Goal: Information Seeking & Learning: Learn about a topic

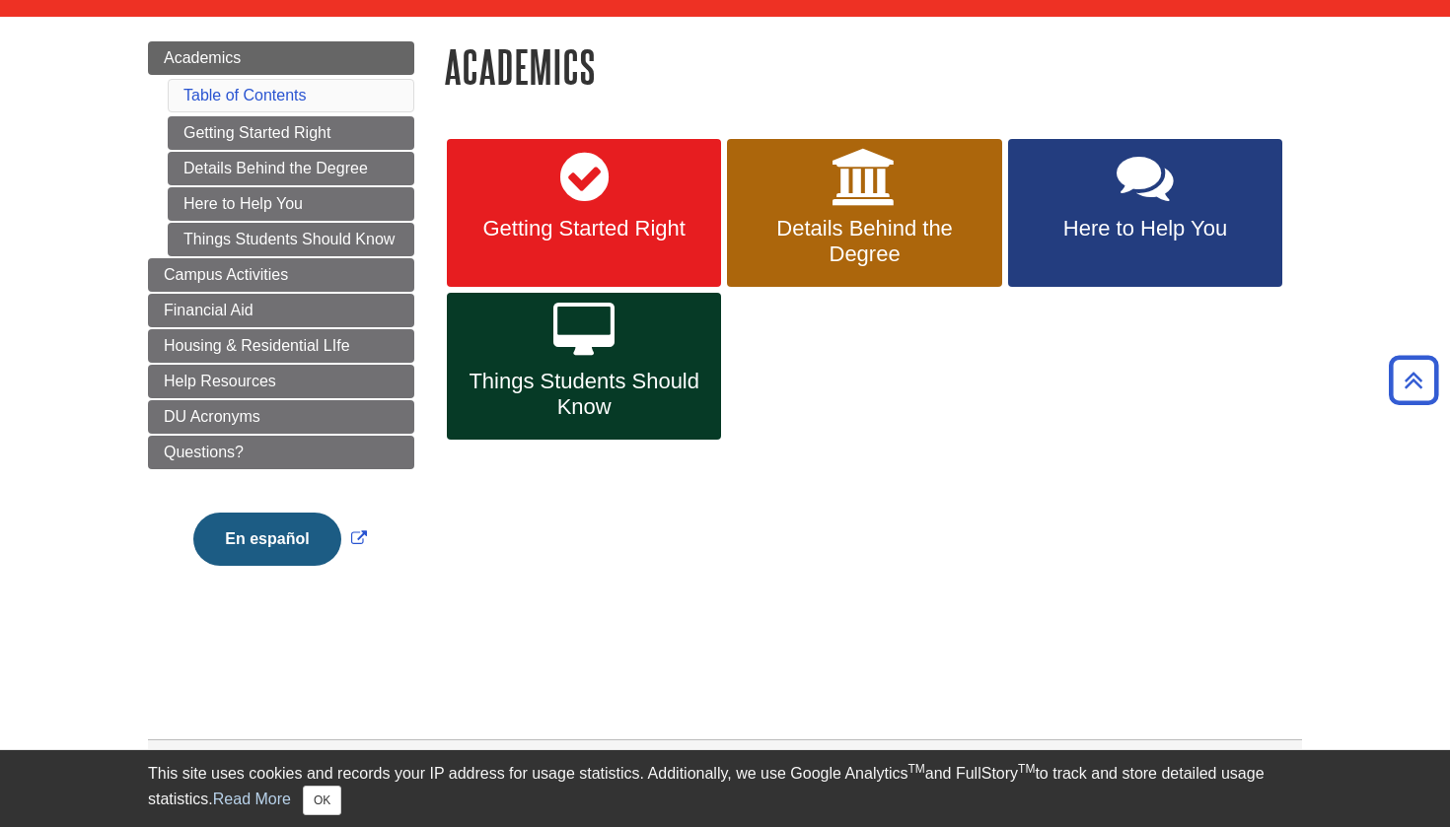
scroll to position [171, 0]
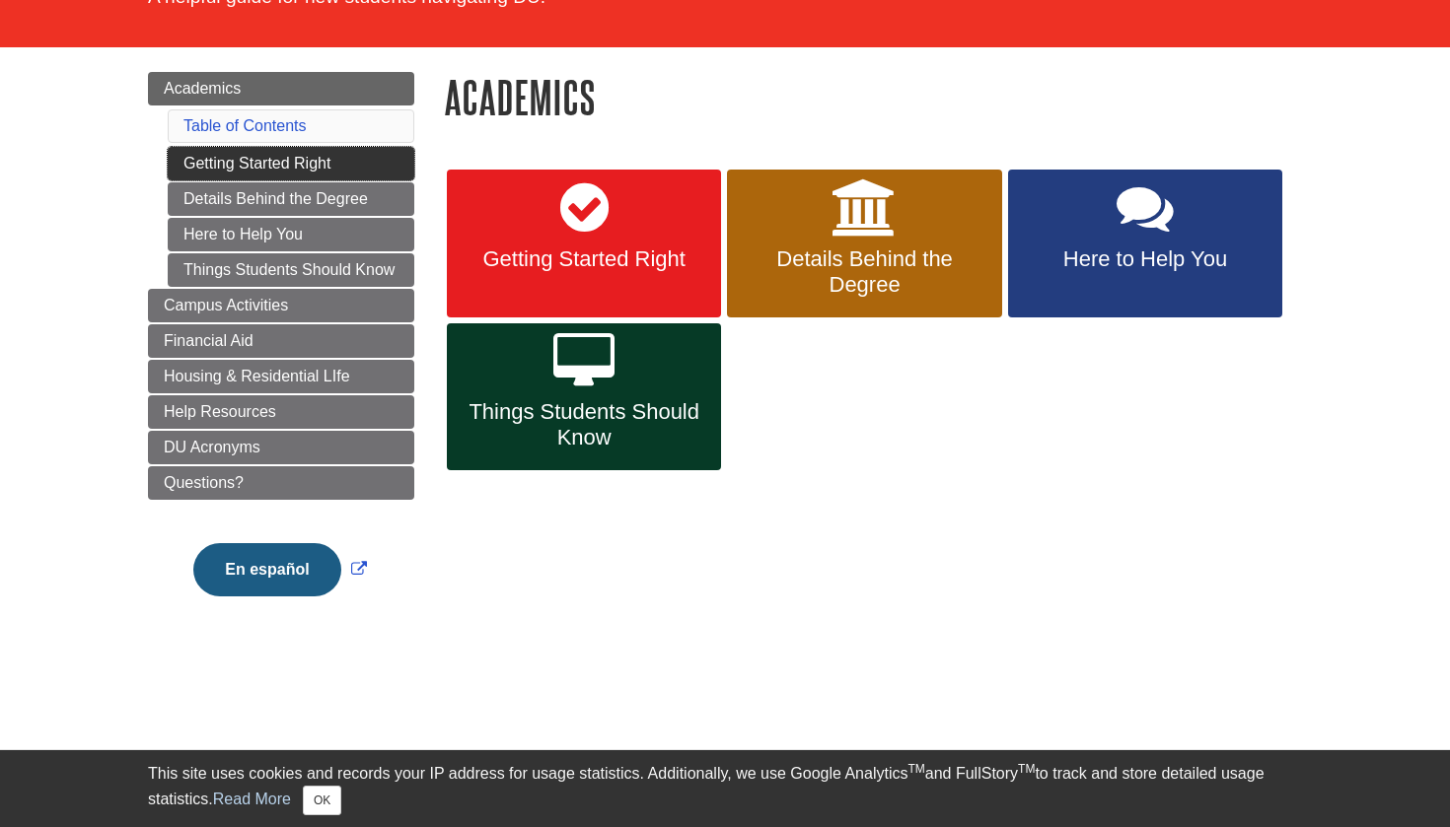
click at [341, 158] on link "Getting Started Right" at bounding box center [291, 164] width 247 height 34
click at [875, 287] on span "Details Behind the Degree" at bounding box center [864, 272] width 245 height 51
click at [657, 399] on span "Things Students Should Know" at bounding box center [584, 424] width 245 height 51
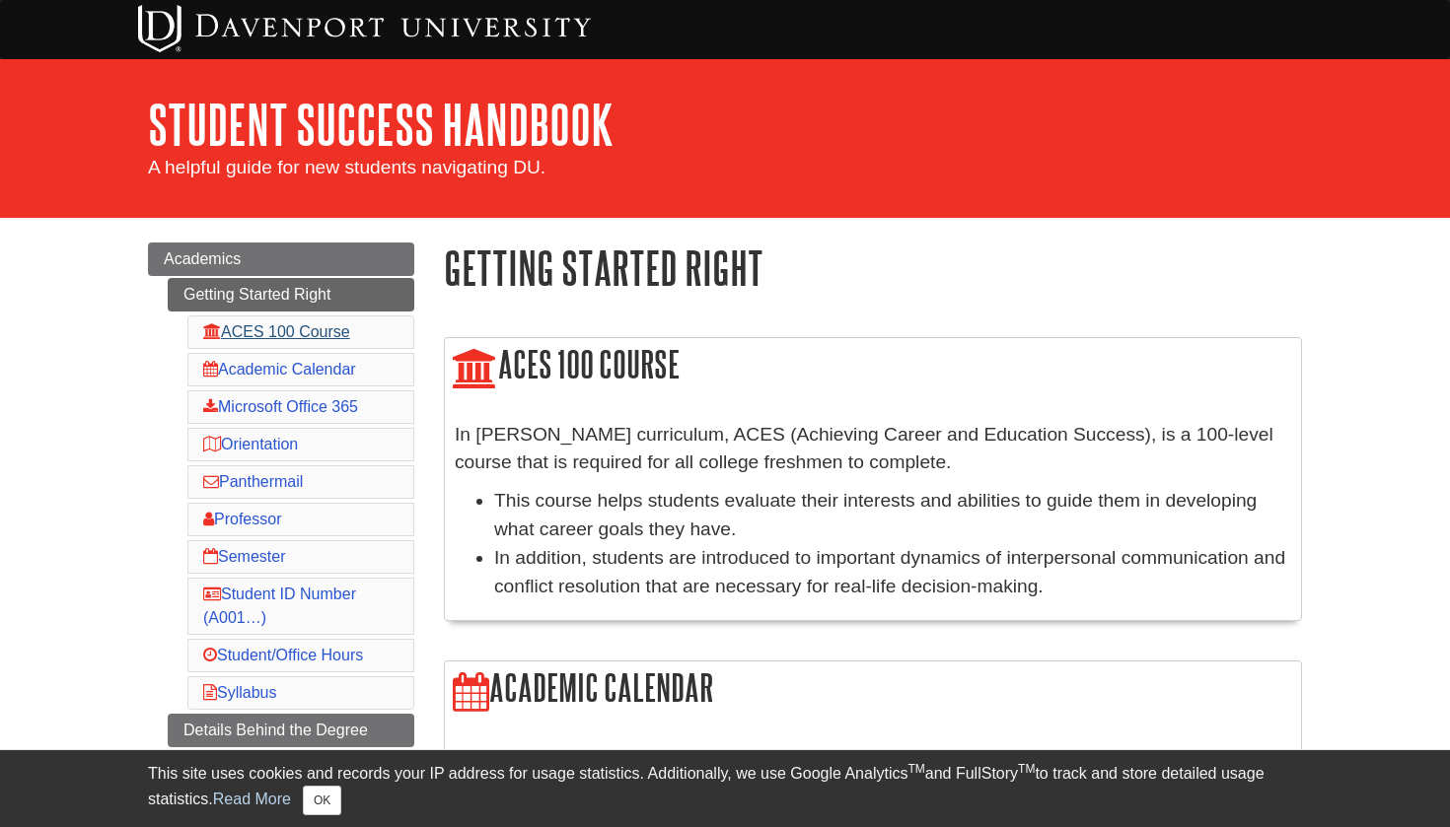
click at [308, 330] on link "ACES 100 Course" at bounding box center [276, 331] width 147 height 17
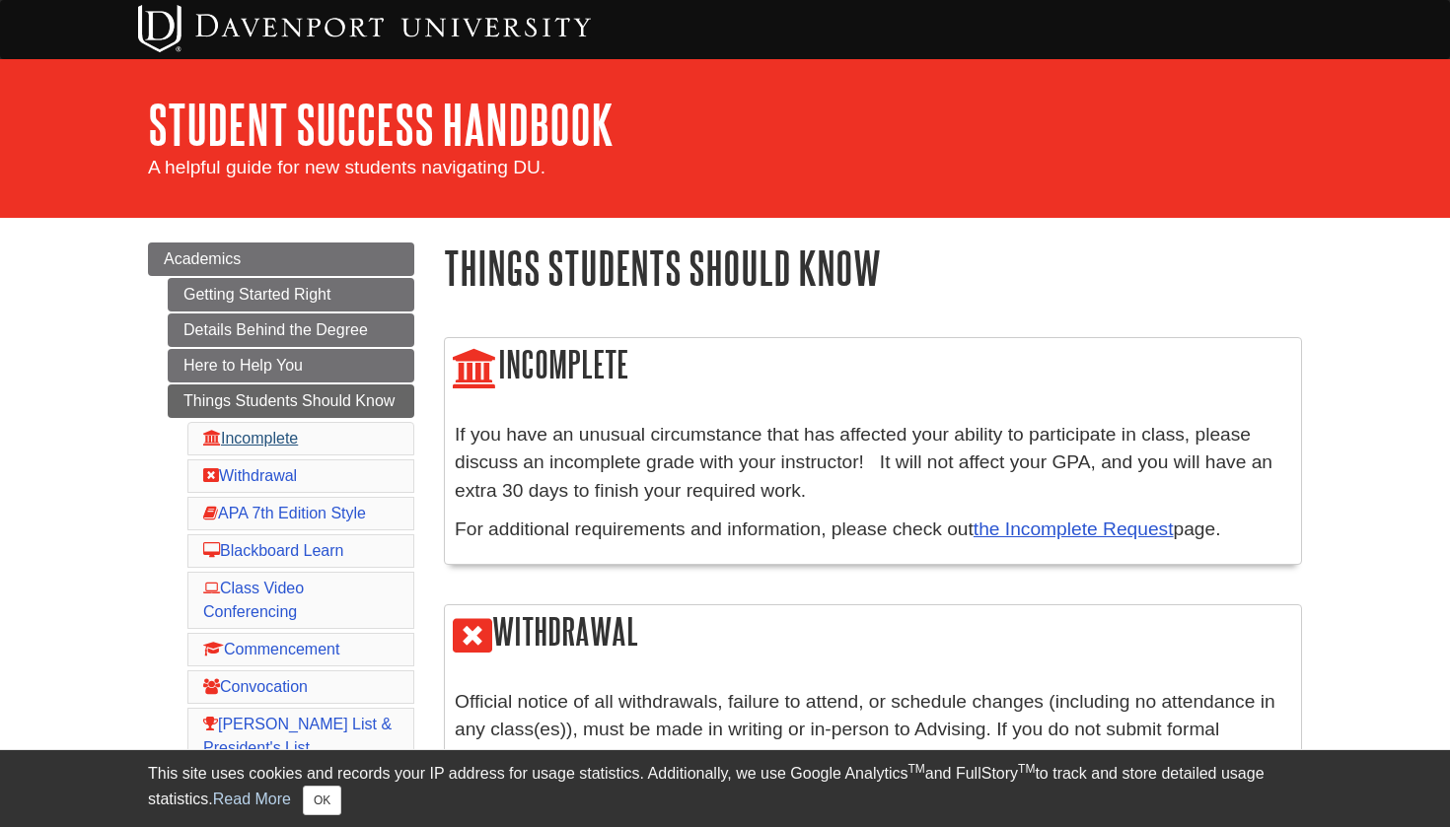
click at [298, 435] on link "Incomplete" at bounding box center [250, 438] width 95 height 17
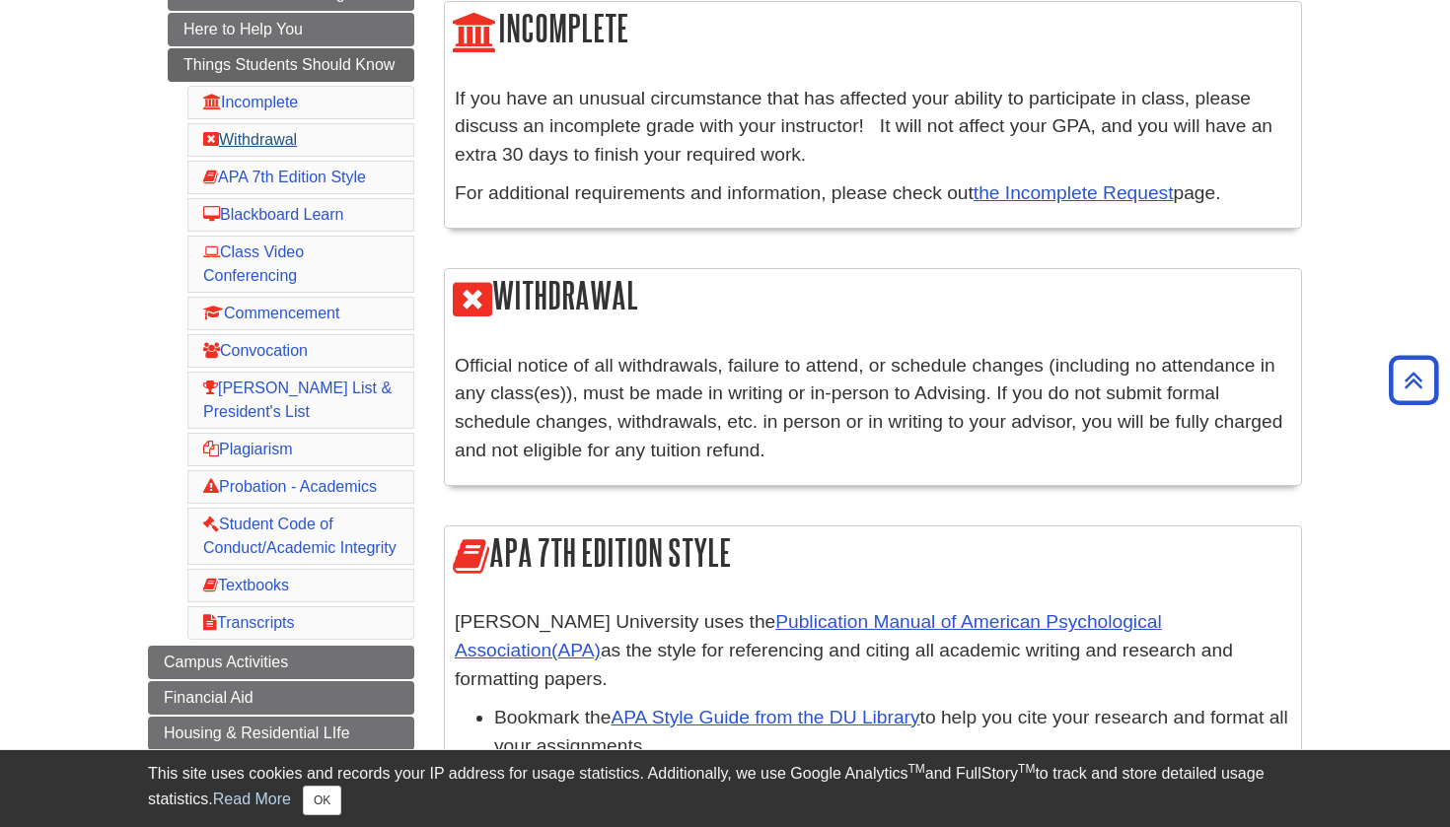
click at [253, 132] on link "Withdrawal" at bounding box center [250, 139] width 94 height 17
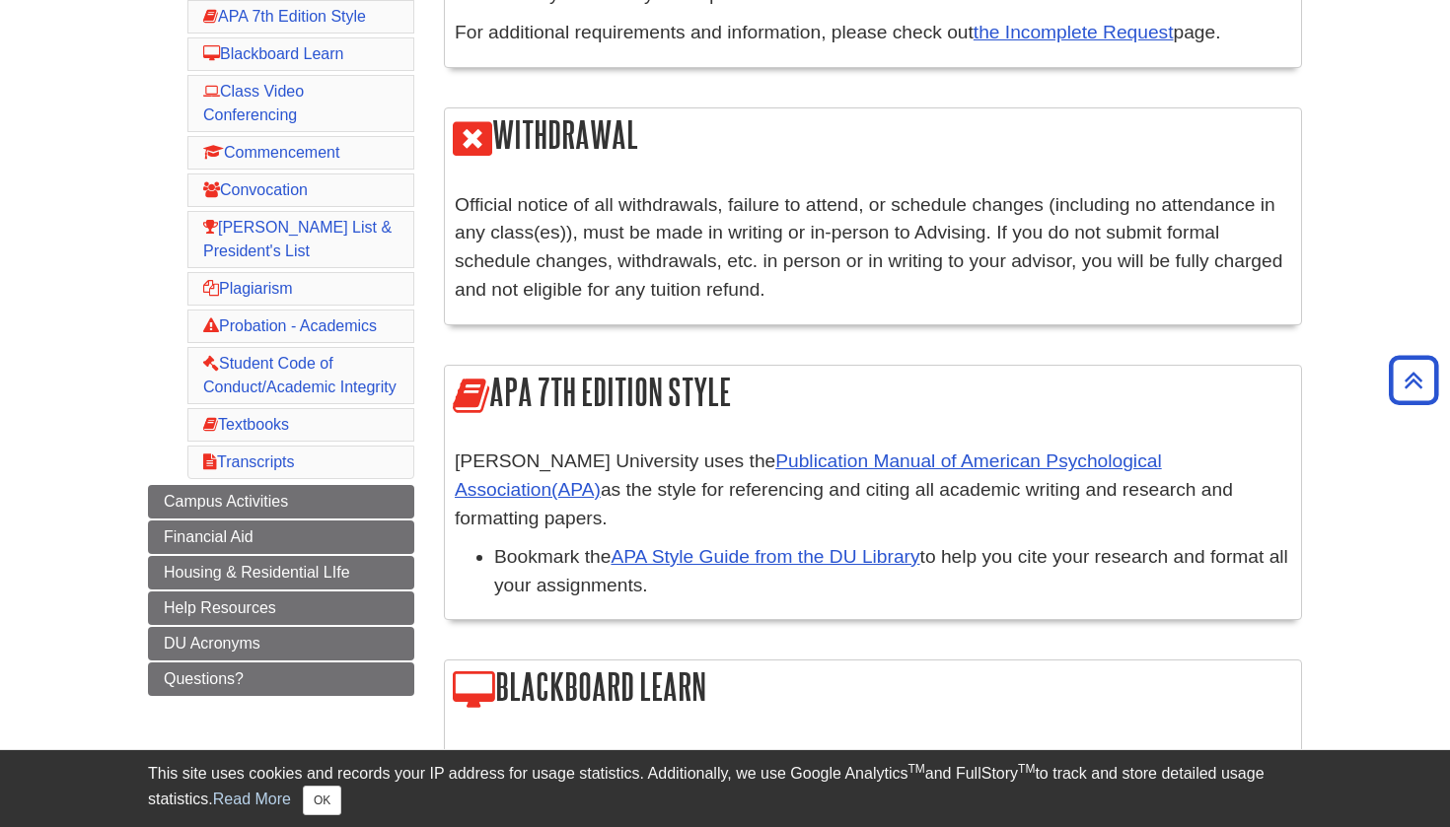
scroll to position [486, 1]
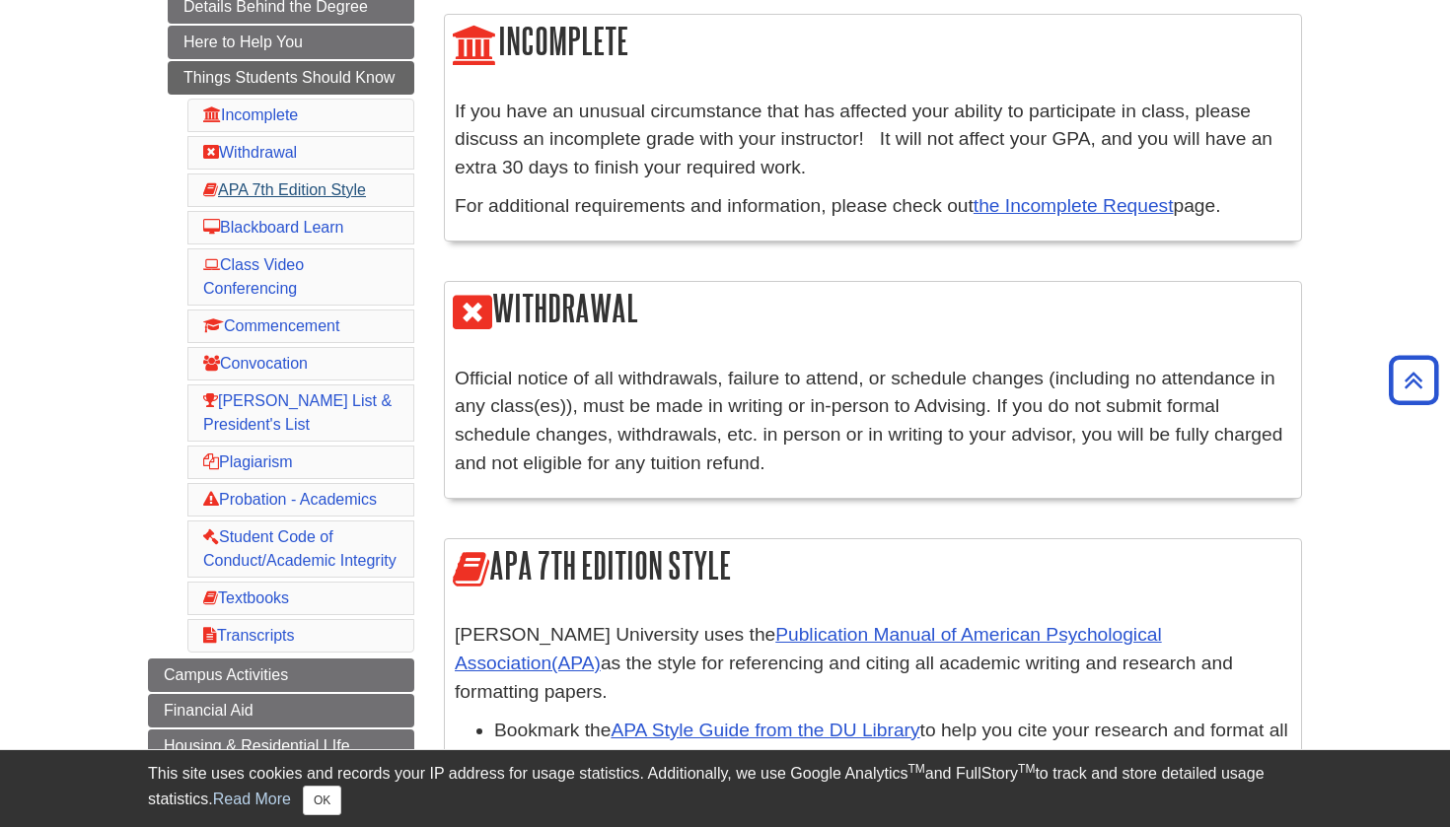
click at [305, 187] on link "APA 7th Edition Style" at bounding box center [284, 189] width 163 height 17
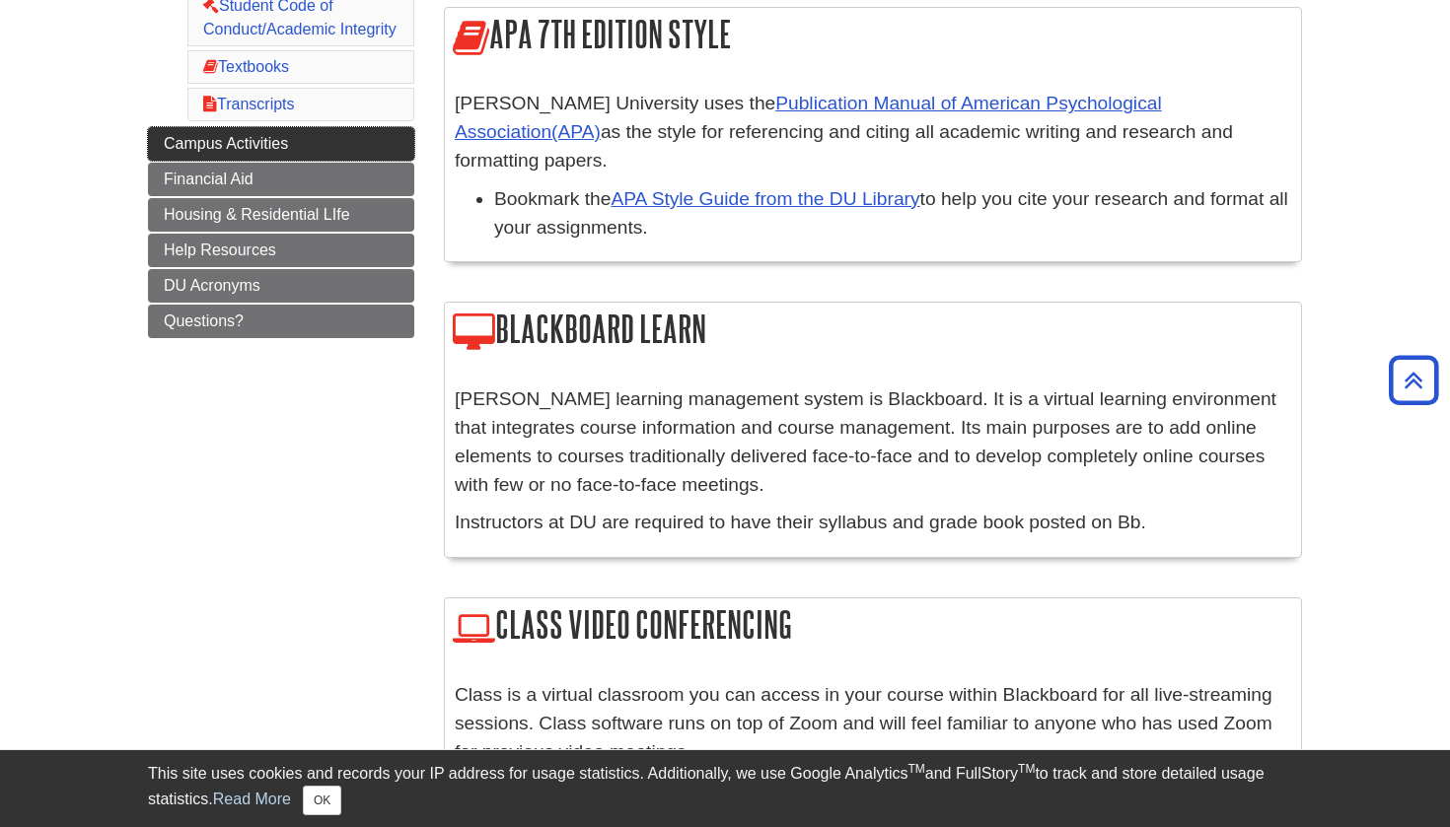
click at [302, 153] on link "Campus Activities" at bounding box center [281, 144] width 266 height 34
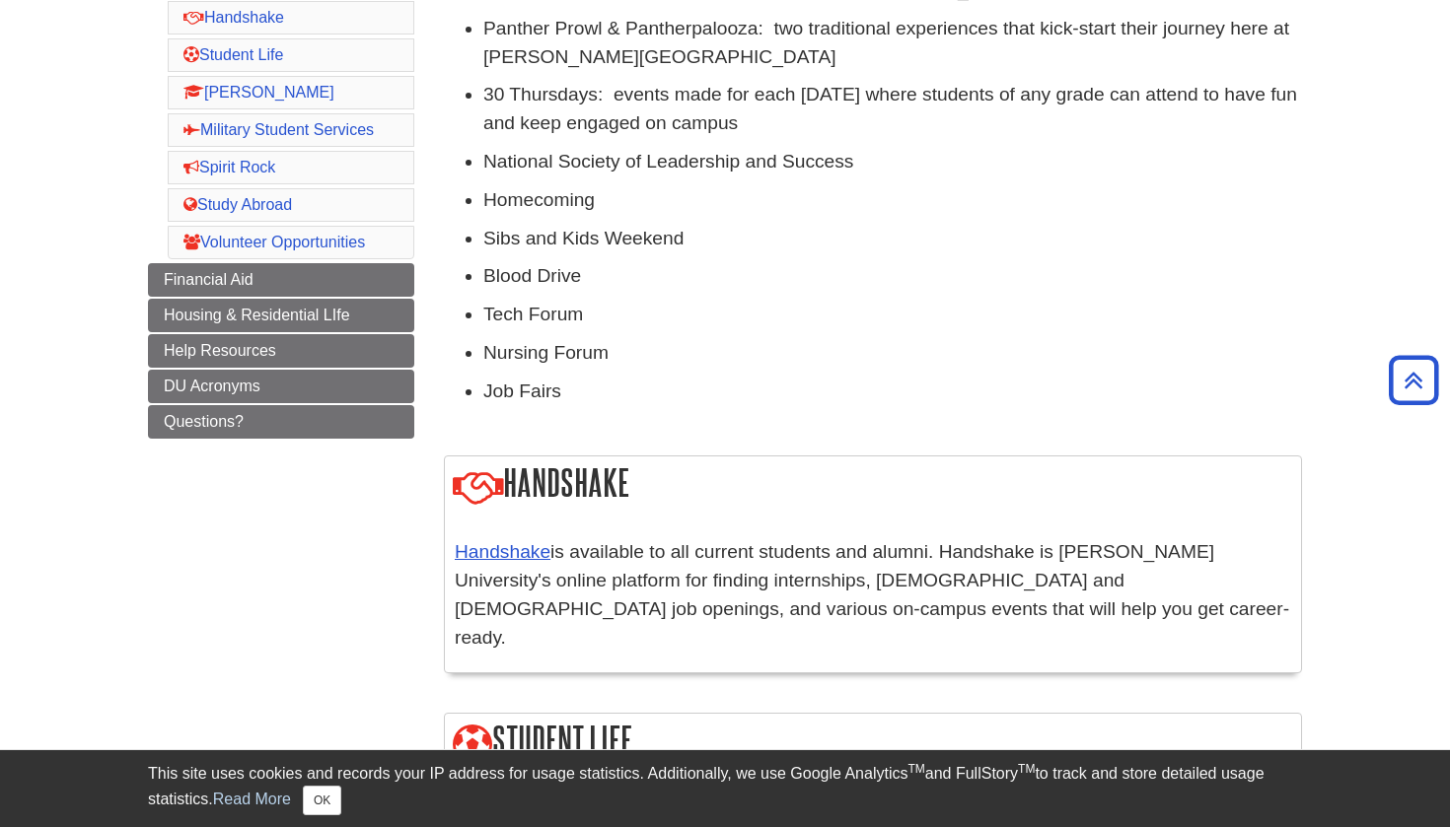
scroll to position [501, 0]
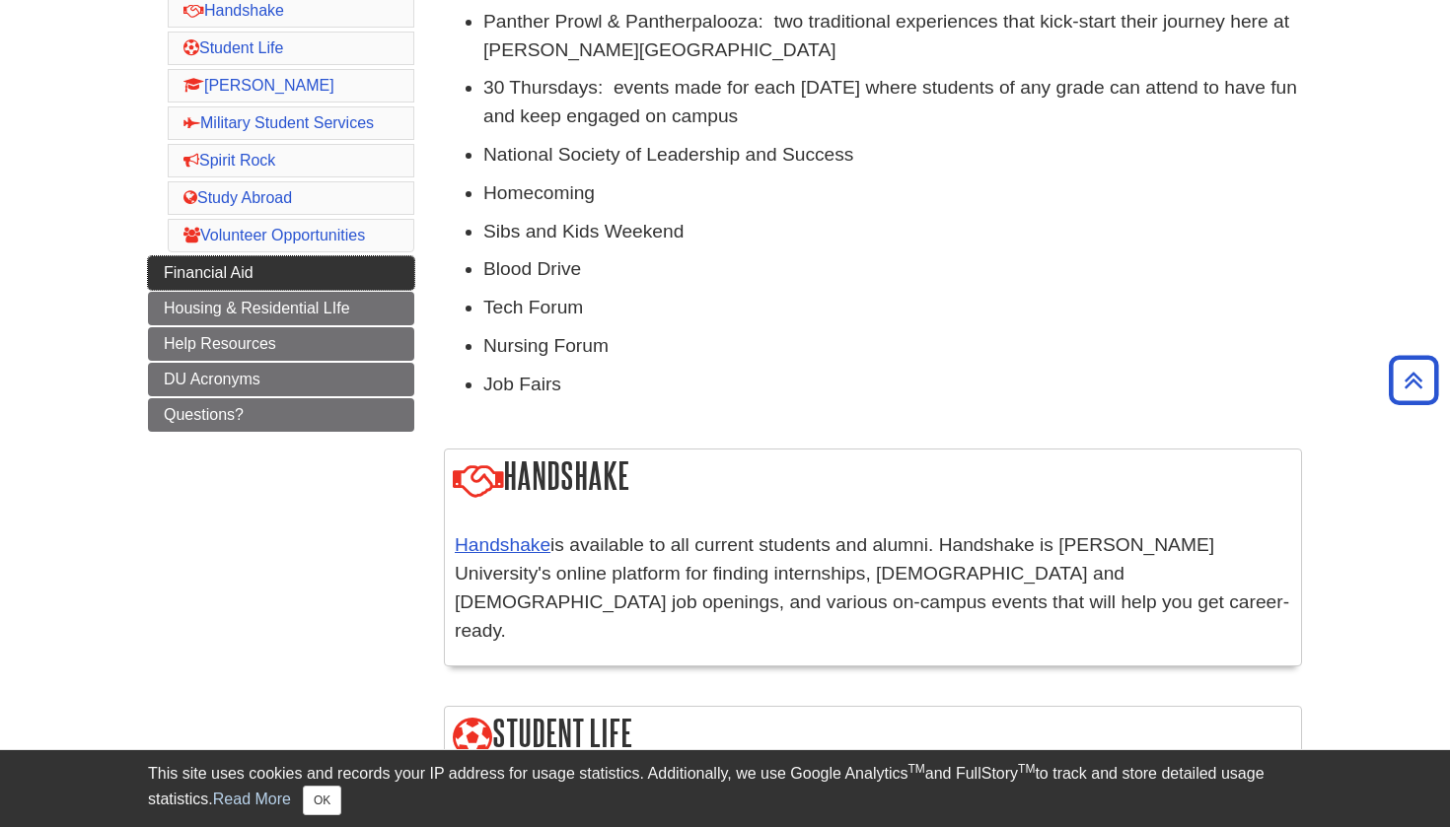
click at [254, 281] on link "Financial Aid" at bounding box center [281, 273] width 266 height 34
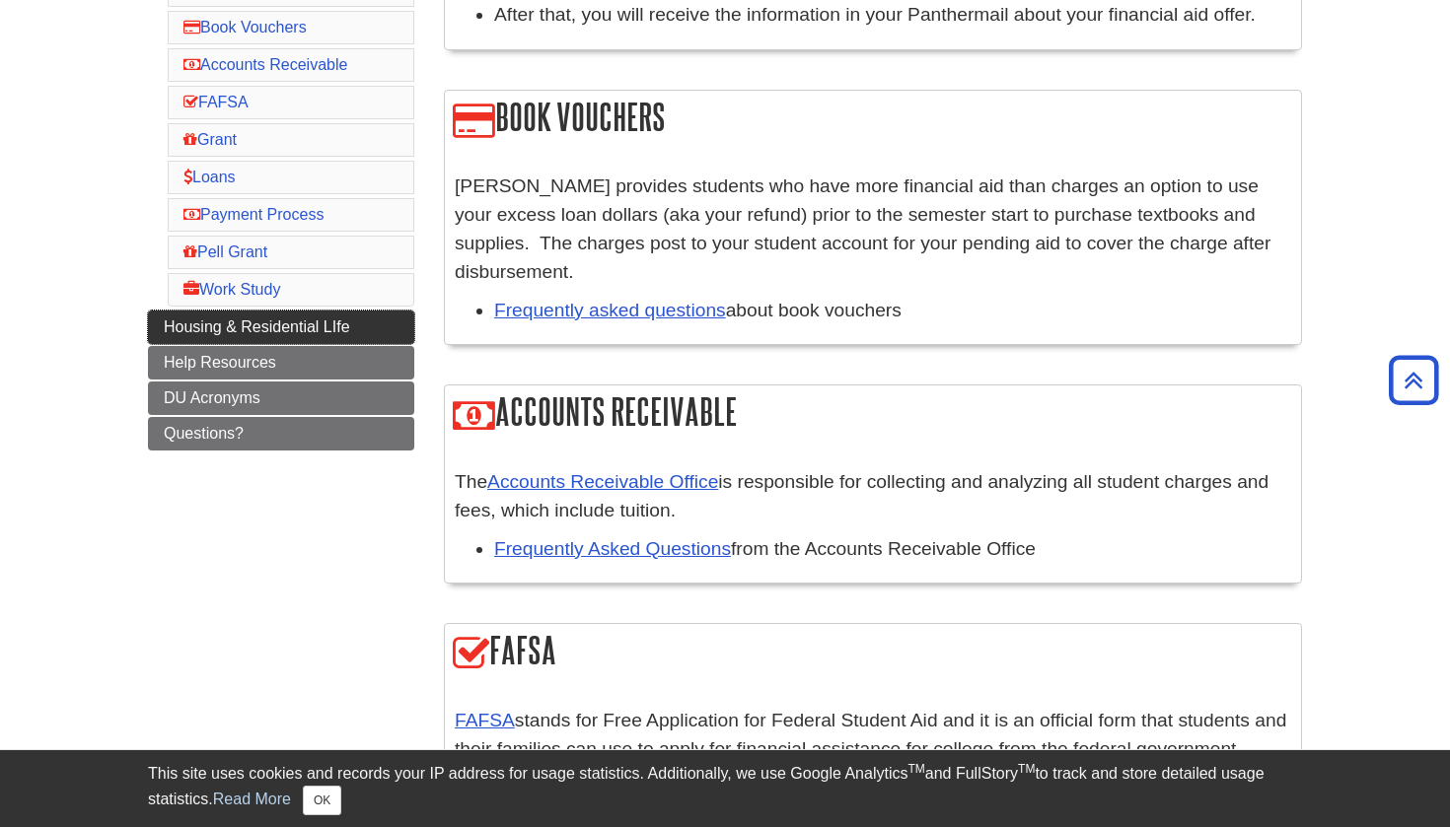
scroll to position [553, 0]
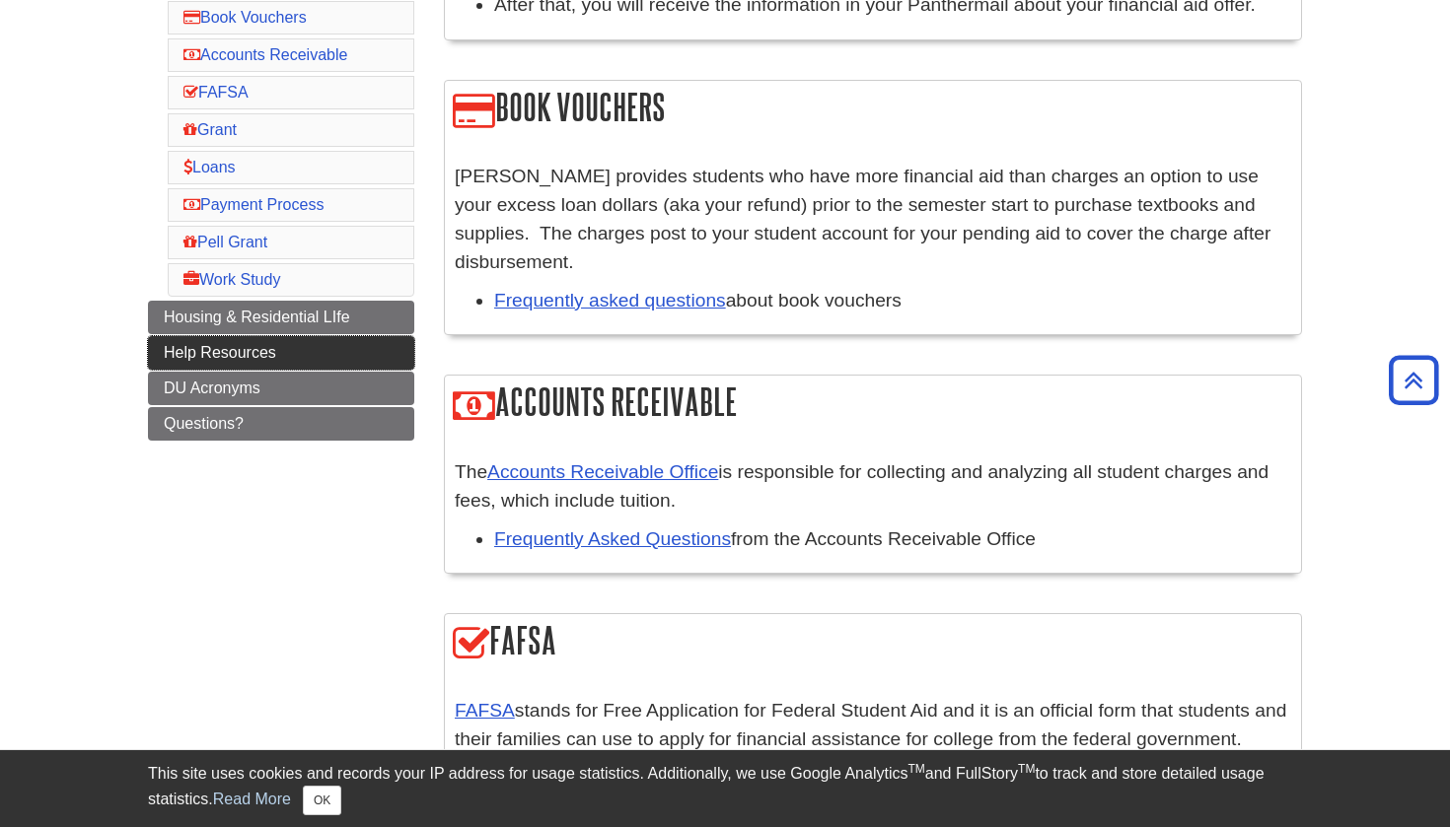
click at [307, 354] on link "Help Resources" at bounding box center [281, 353] width 266 height 34
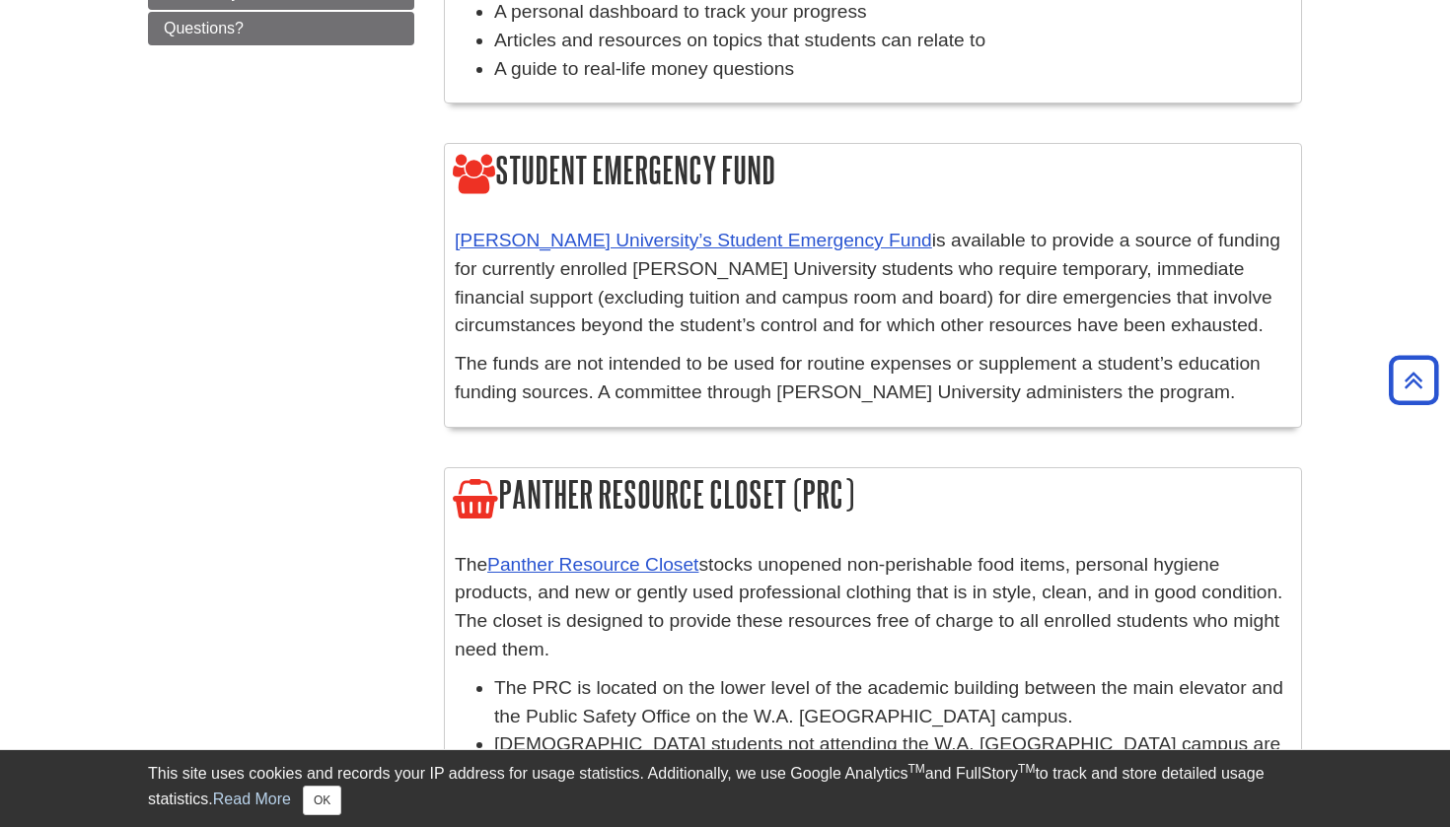
scroll to position [701, 0]
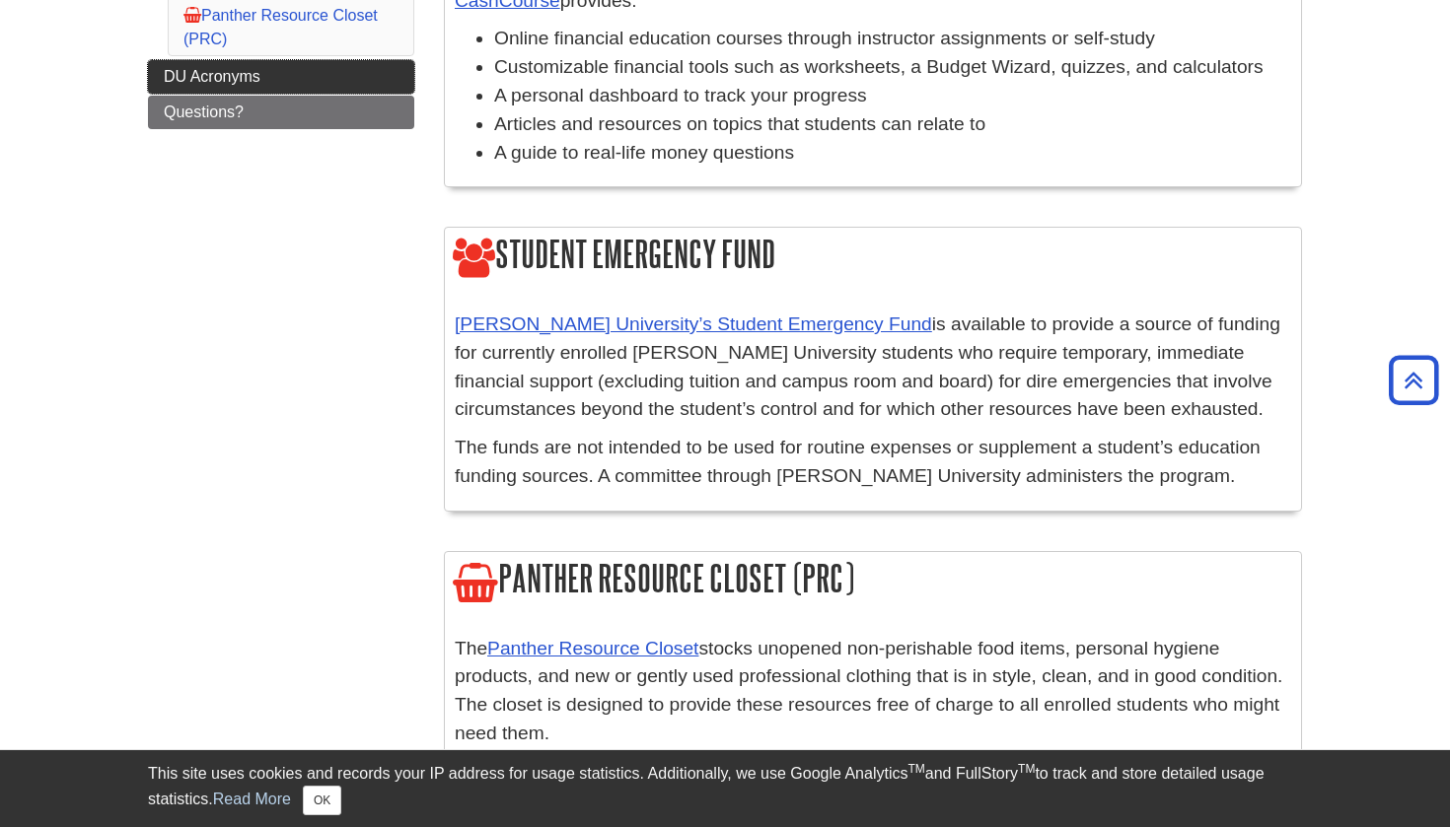
click at [274, 84] on link "DU Acronyms" at bounding box center [281, 77] width 266 height 34
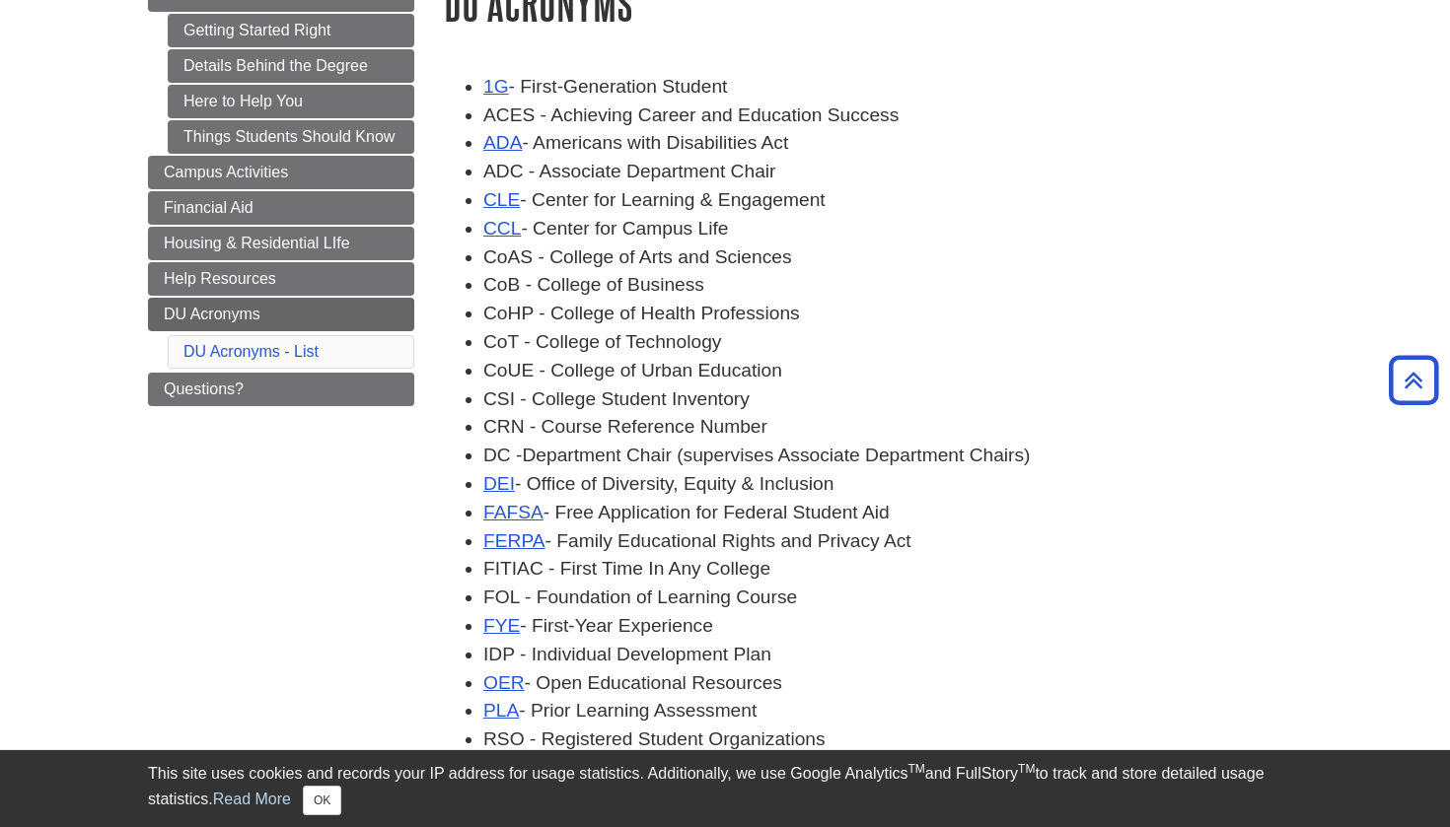
scroll to position [132, 0]
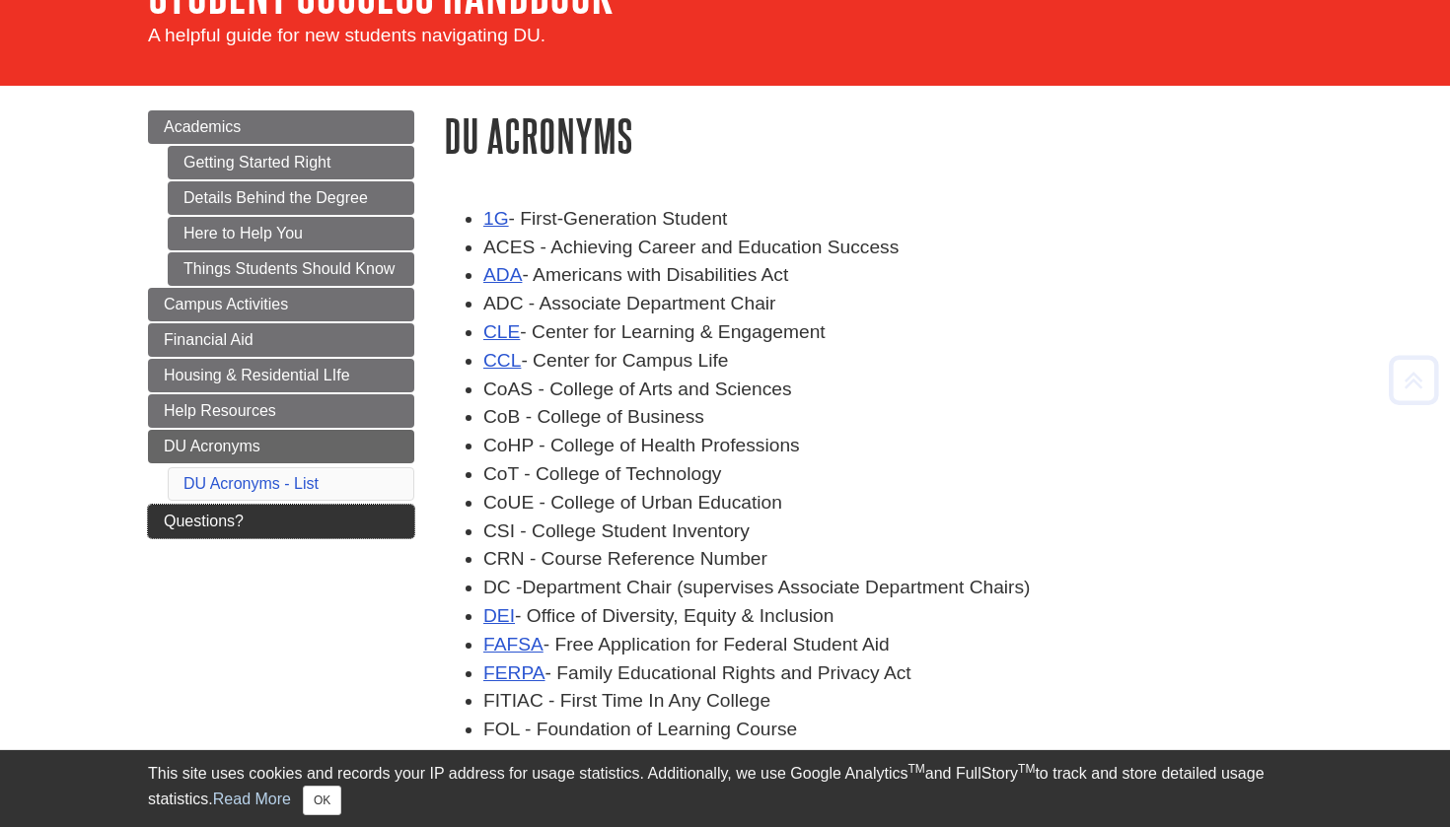
click at [325, 520] on link "Questions?" at bounding box center [281, 522] width 266 height 34
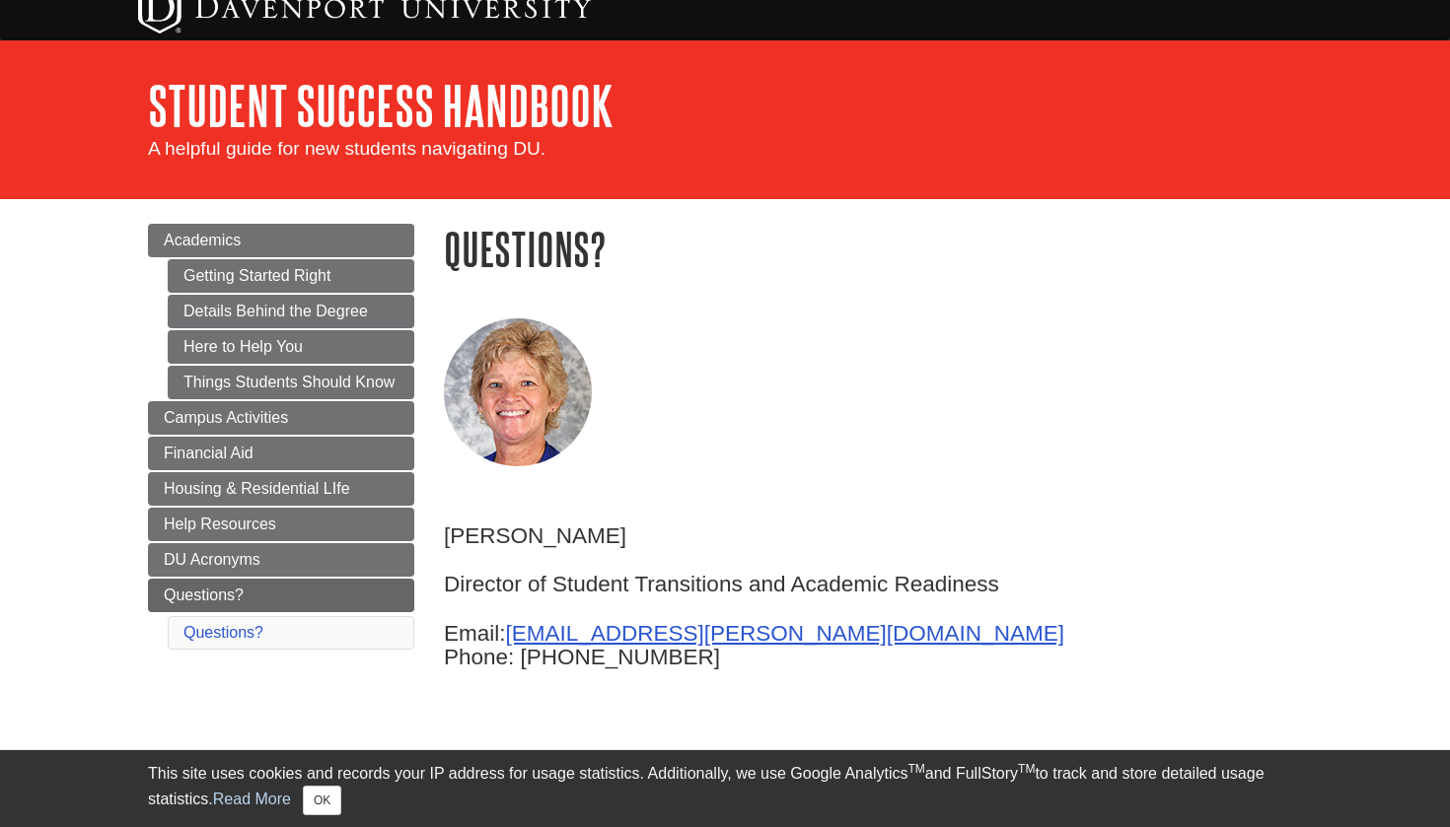
scroll to position [22, 0]
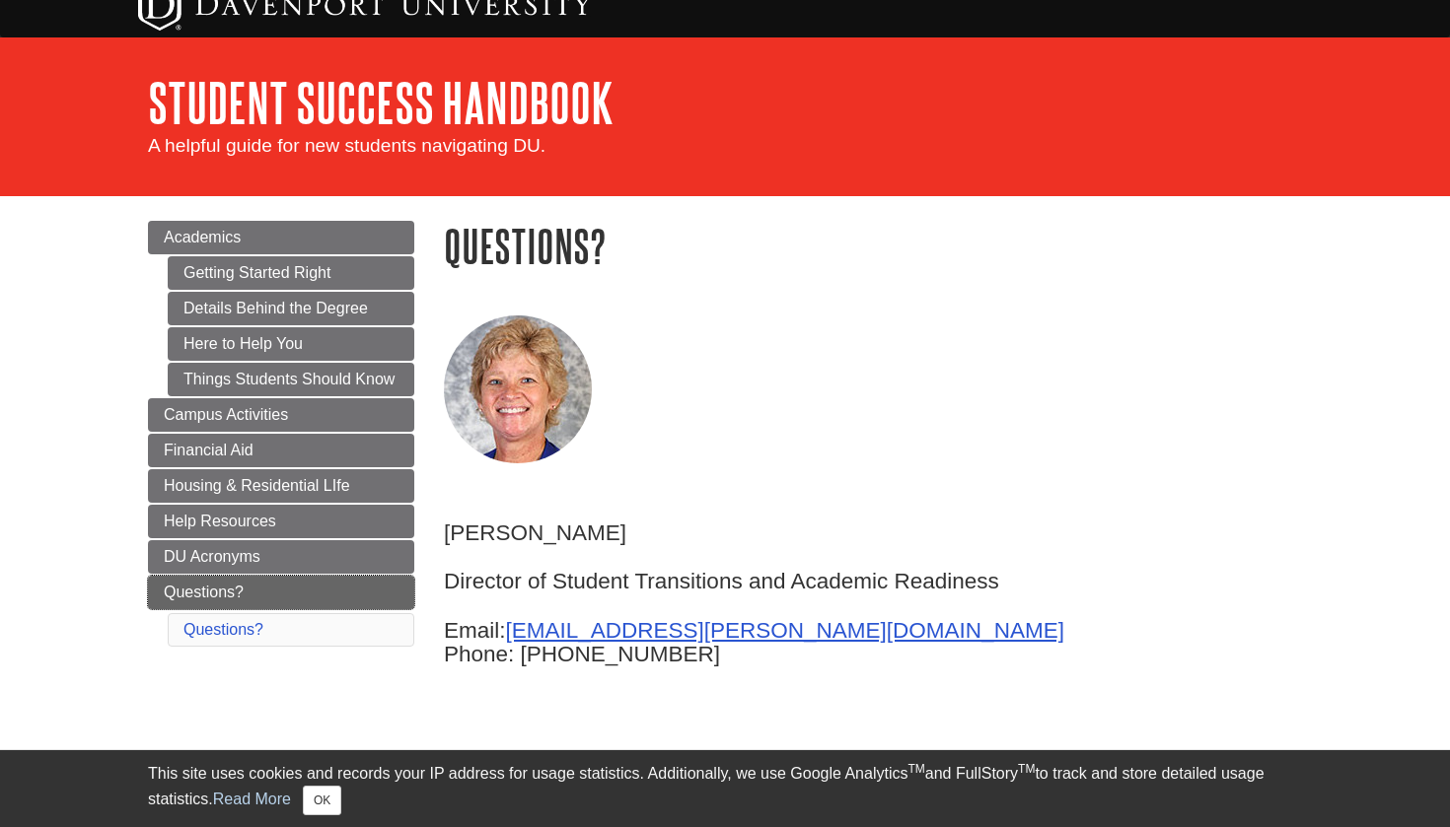
click at [324, 586] on link "Questions?" at bounding box center [281, 593] width 266 height 34
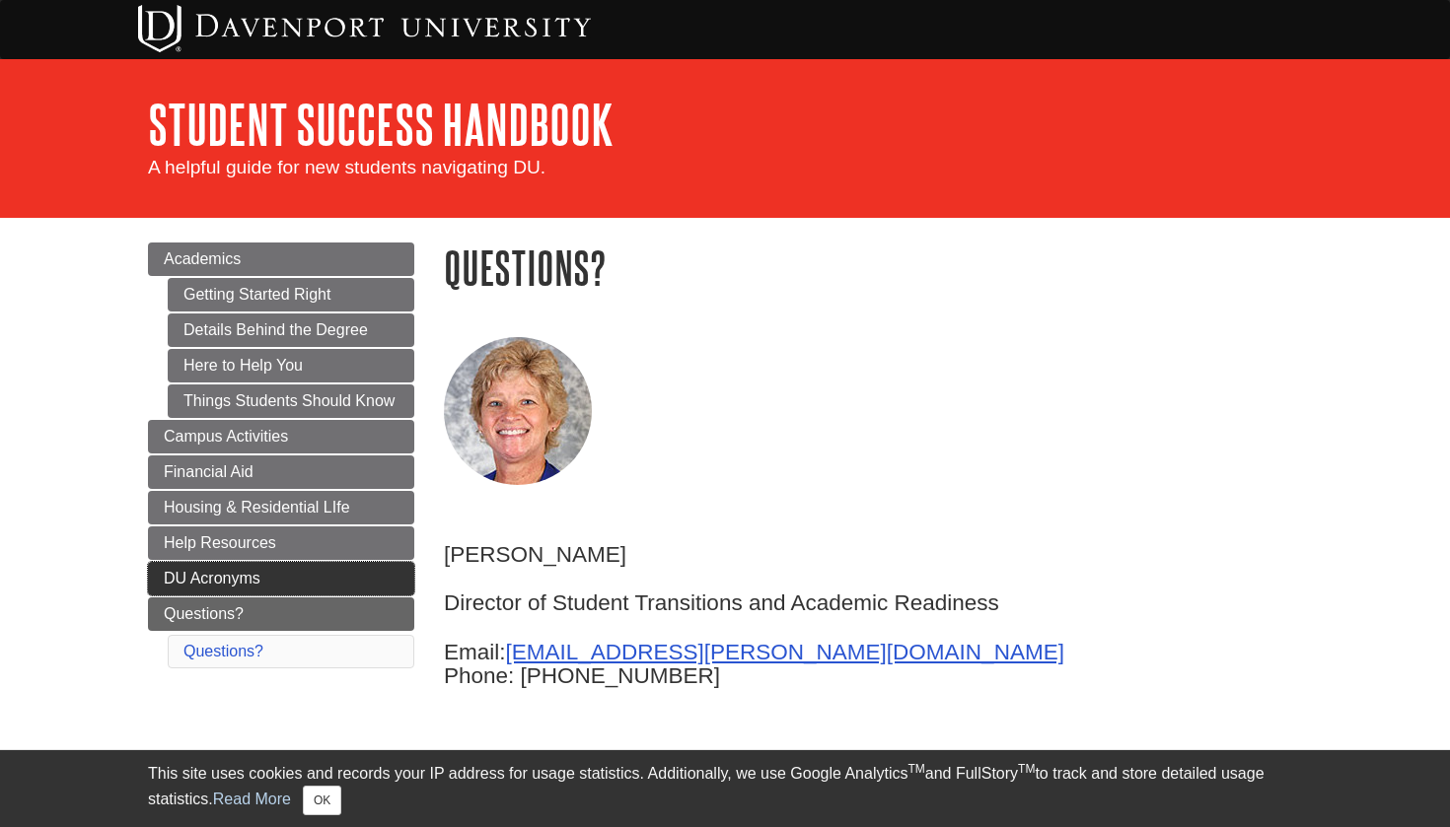
click at [336, 578] on link "DU Acronyms" at bounding box center [281, 579] width 266 height 34
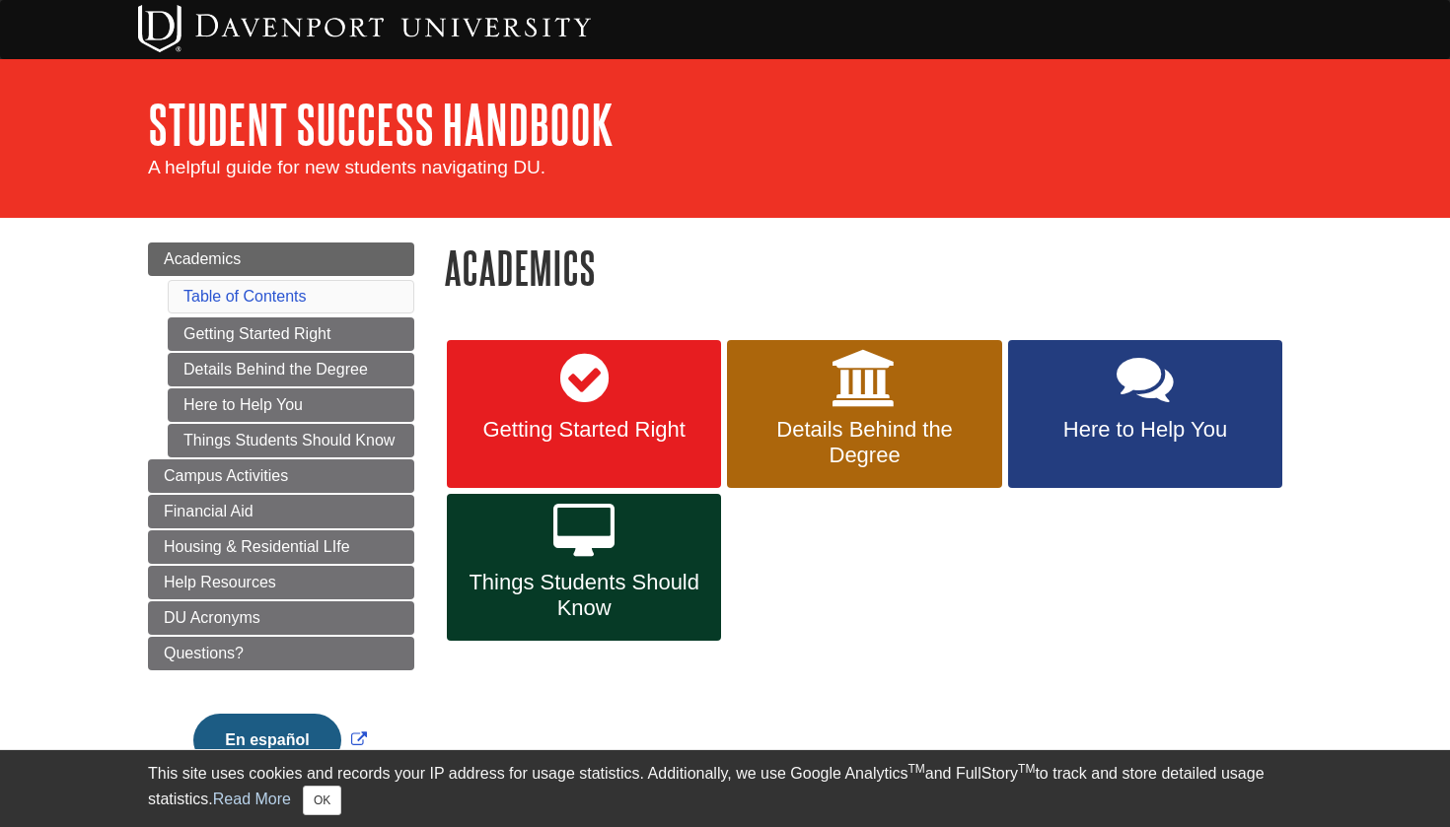
click at [584, 381] on icon at bounding box center [584, 378] width 48 height 57
